Goal: Task Accomplishment & Management: Use online tool/utility

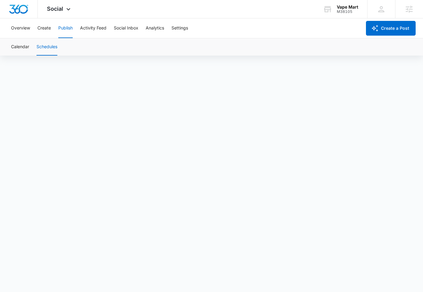
click at [3, 35] on div "Overview Create Publish Activity Feed Social Inbox Analytics Settings Create a …" at bounding box center [211, 28] width 423 height 20
click at [344, 10] on div "M38105" at bounding box center [347, 12] width 21 height 4
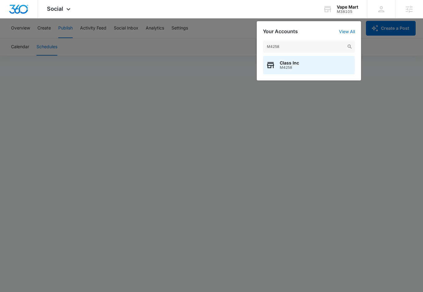
type input "M4258"
click at [293, 68] on span "M4258" at bounding box center [289, 67] width 19 height 4
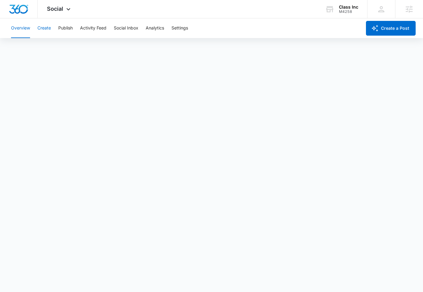
click at [45, 28] on button "Create" at bounding box center [43, 28] width 13 height 20
